Goal: Task Accomplishment & Management: Manage account settings

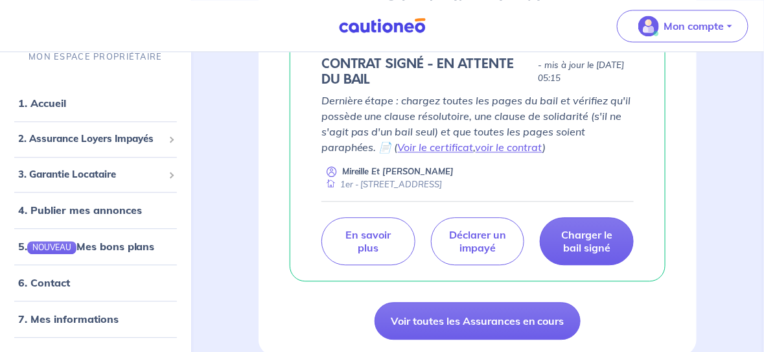
scroll to position [841, 0]
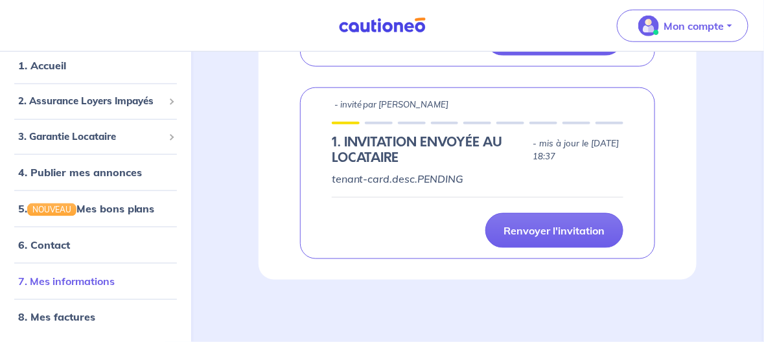
scroll to position [726, 0]
click at [74, 275] on link "7. Mes informations" at bounding box center [66, 281] width 97 height 13
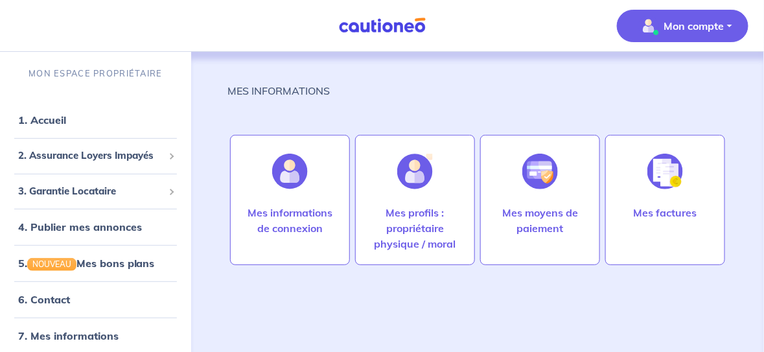
scroll to position [108, 0]
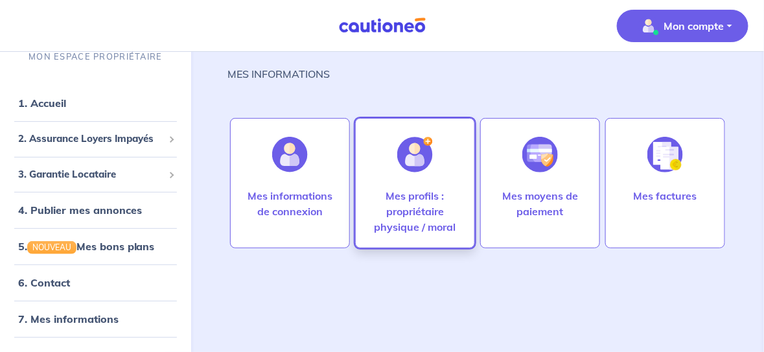
click at [416, 188] on p "Mes profils : propriétaire physique / moral" at bounding box center [415, 211] width 93 height 47
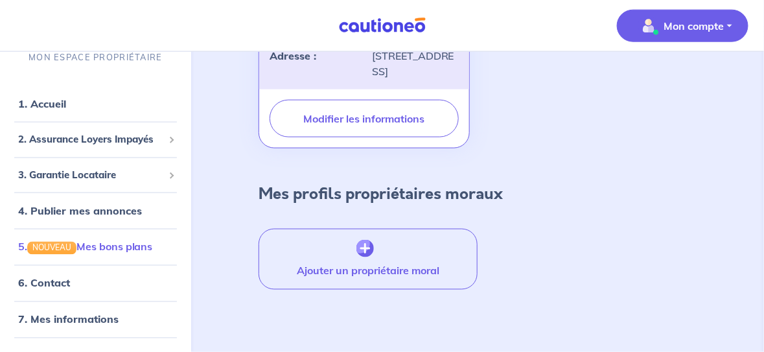
scroll to position [21, 0]
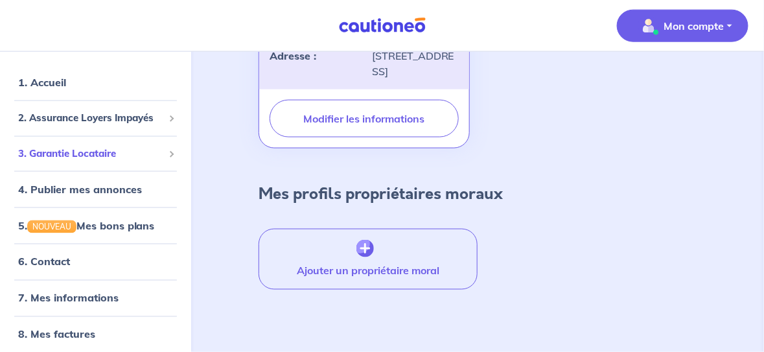
click at [91, 161] on span "3. Garantie Locataire" at bounding box center [90, 153] width 145 height 15
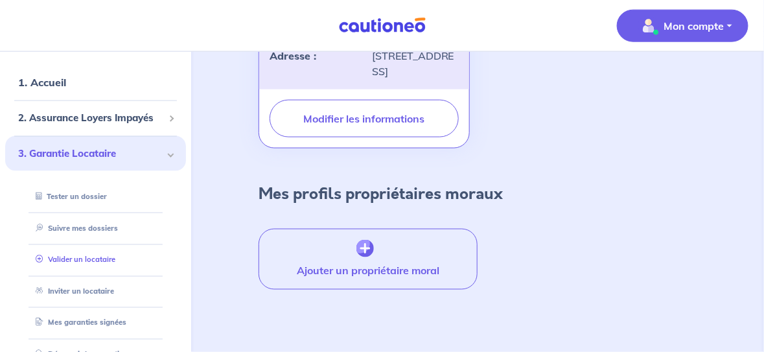
scroll to position [108, 0]
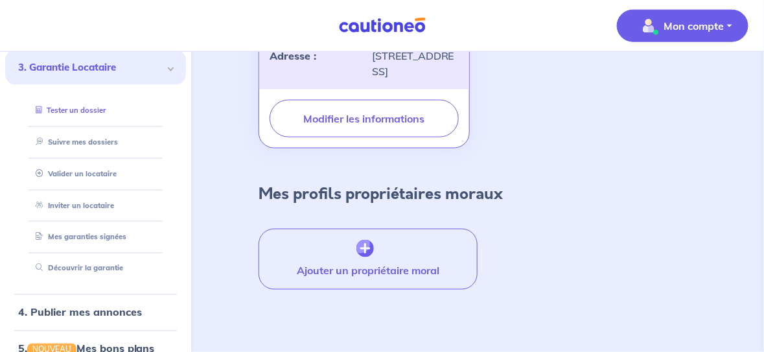
click at [102, 114] on link "Tester un dossier" at bounding box center [67, 109] width 75 height 9
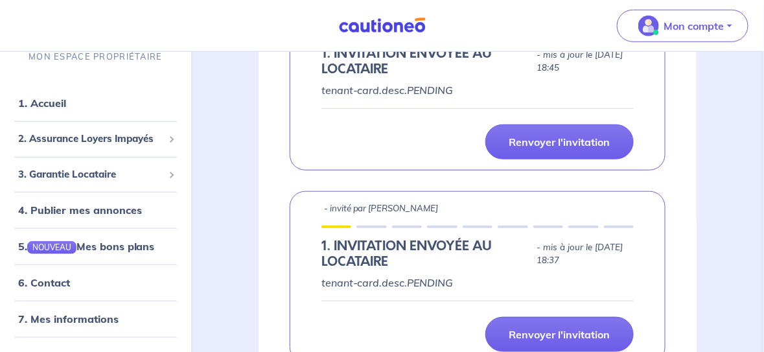
scroll to position [367, 0]
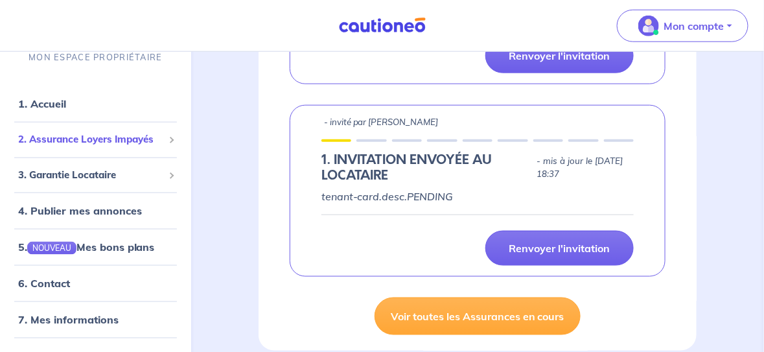
click at [77, 146] on span "2. Assurance Loyers Impayés" at bounding box center [90, 138] width 145 height 15
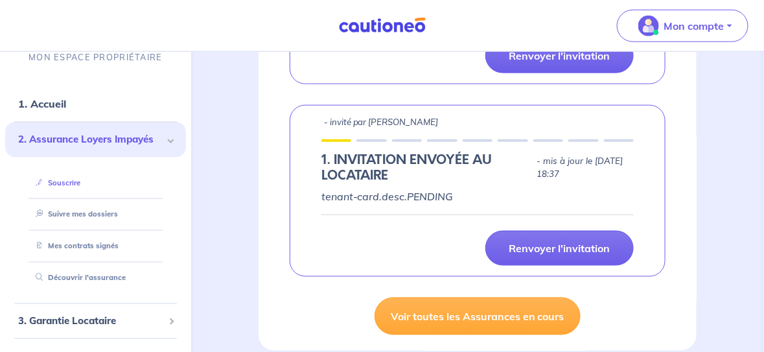
scroll to position [64, 0]
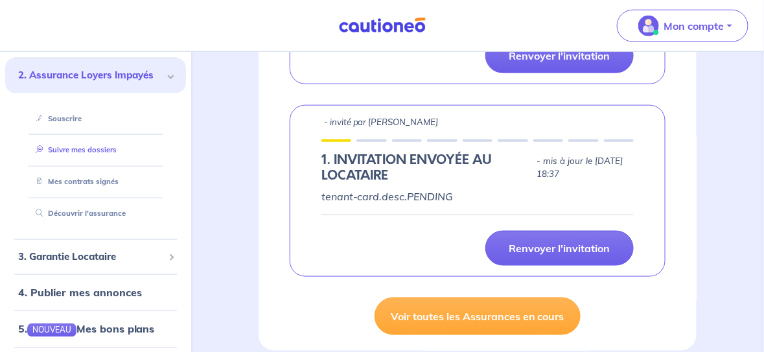
click at [94, 154] on link "Suivre mes dossiers" at bounding box center [73, 149] width 86 height 9
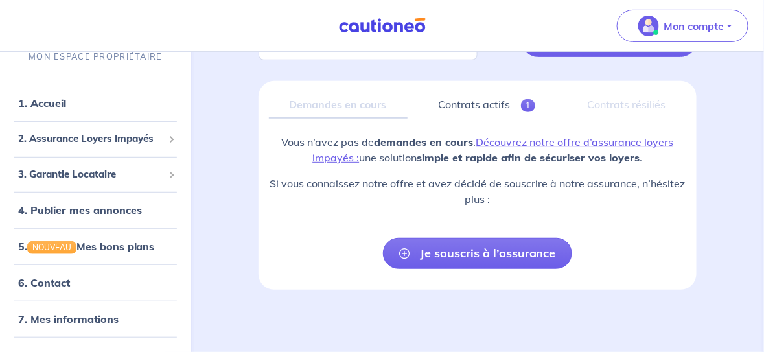
scroll to position [108, 0]
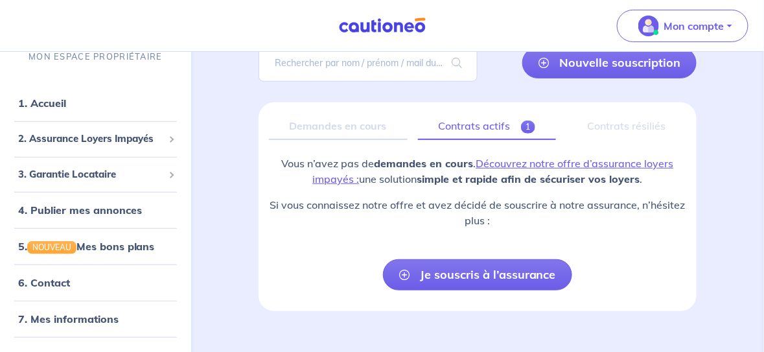
click at [521, 133] on span "1" at bounding box center [528, 126] width 15 height 13
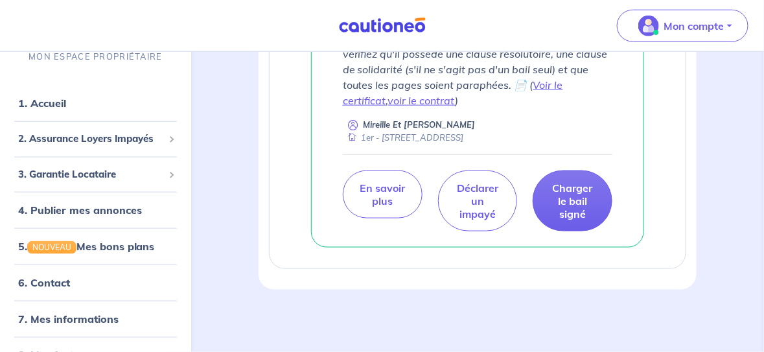
scroll to position [712, 0]
click at [455, 107] on link "voir le contrat" at bounding box center [421, 100] width 67 height 13
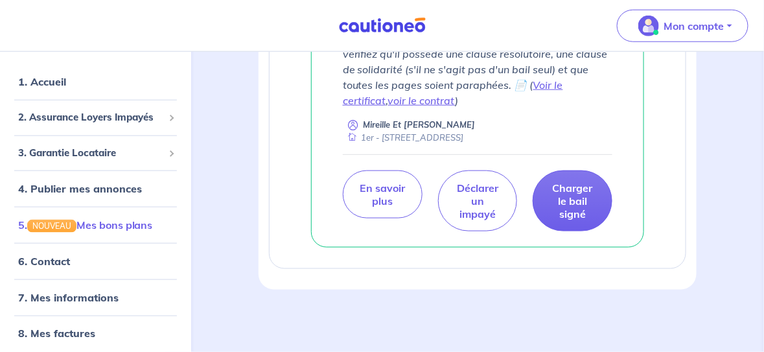
click at [87, 231] on link "5. NOUVEAU Mes bons plans" at bounding box center [85, 224] width 135 height 13
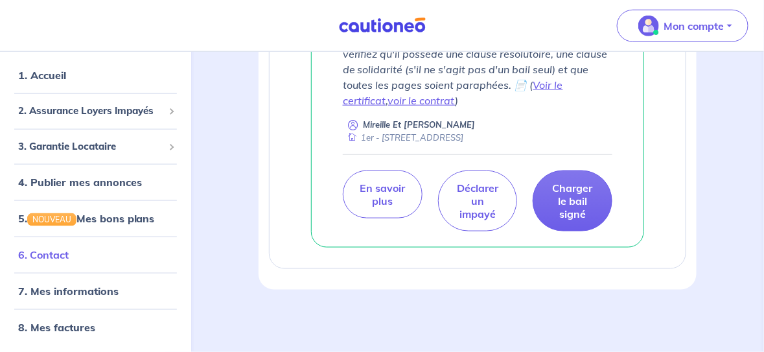
scroll to position [957, 0]
click at [76, 321] on link "8. Mes factures" at bounding box center [55, 327] width 75 height 13
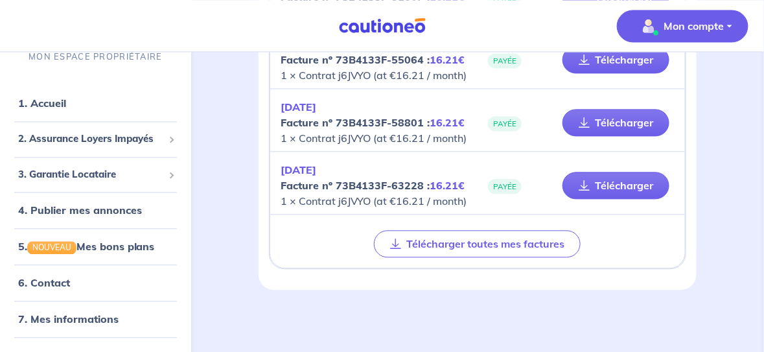
scroll to position [2159, 0]
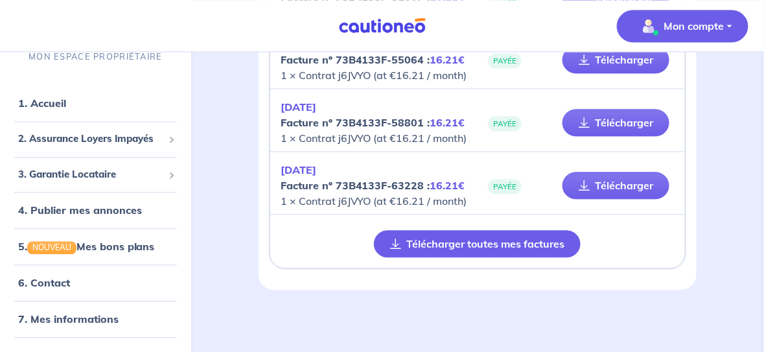
click at [453, 230] on button "Télécharger toutes mes factures" at bounding box center [477, 243] width 207 height 27
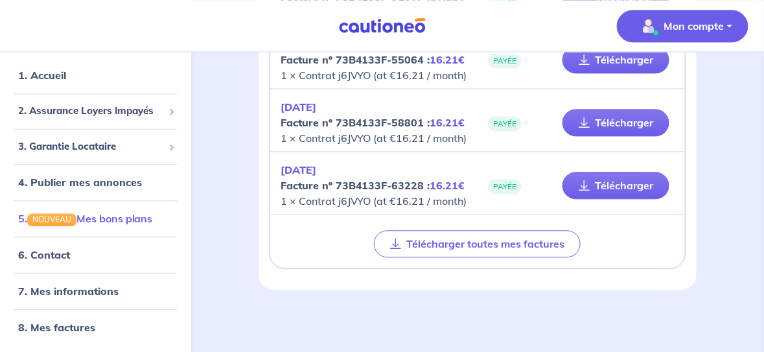
scroll to position [2176, 0]
click at [56, 284] on link "7. Mes informations" at bounding box center [66, 290] width 97 height 13
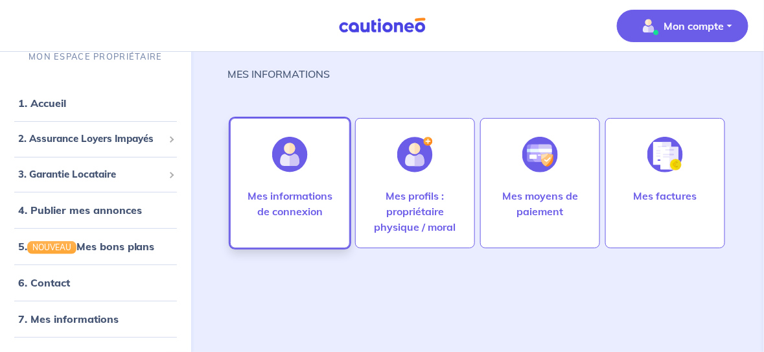
scroll to position [133, 0]
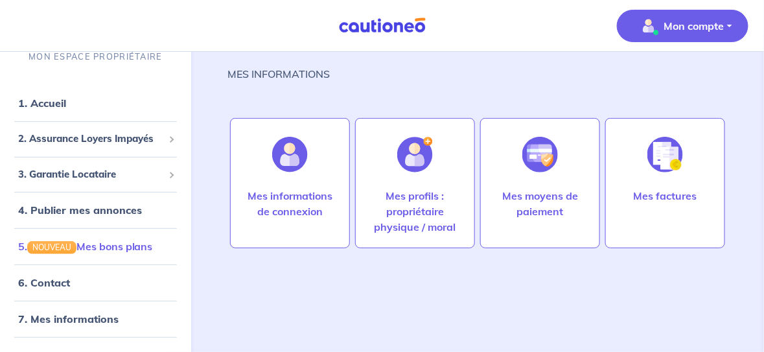
click at [108, 253] on link "5. NOUVEAU Mes bons plans" at bounding box center [85, 246] width 135 height 13
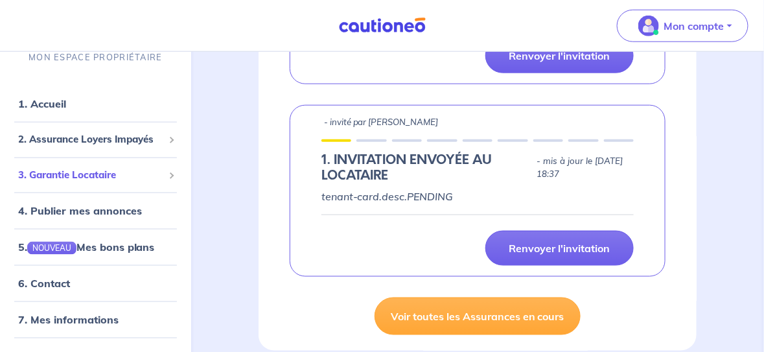
scroll to position [64, 0]
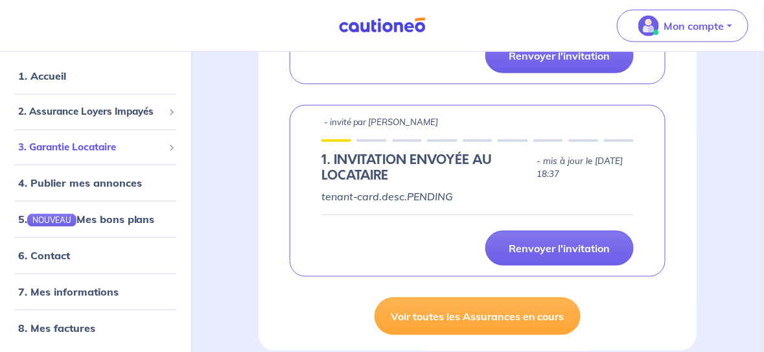
click at [122, 152] on span "3. Garantie Locataire" at bounding box center [90, 146] width 145 height 15
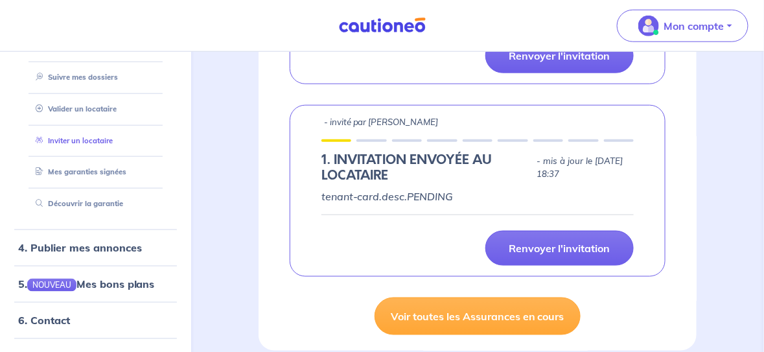
scroll to position [237, 0]
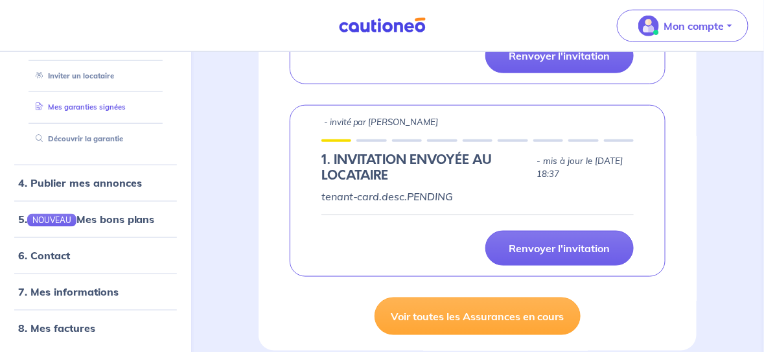
click at [98, 111] on link "Mes garanties signées" at bounding box center [77, 106] width 95 height 9
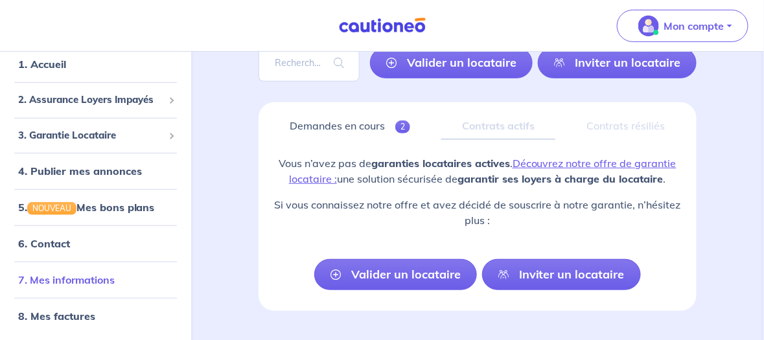
scroll to position [129, 0]
click at [58, 237] on link "6. Contact" at bounding box center [43, 243] width 51 height 13
